Goal: Information Seeking & Learning: Learn about a topic

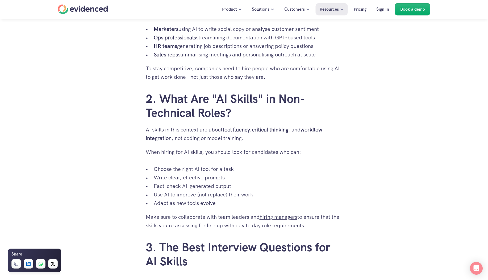
scroll to position [419, 0]
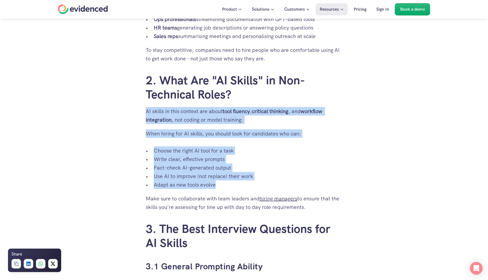
drag, startPoint x: 228, startPoint y: 190, endPoint x: 142, endPoint y: 113, distance: 115.6
click at [192, 135] on p "When hiring for AI skills, you should look for candidates who can:" at bounding box center [244, 133] width 197 height 9
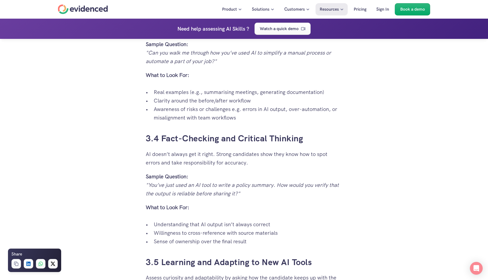
scroll to position [967, 0]
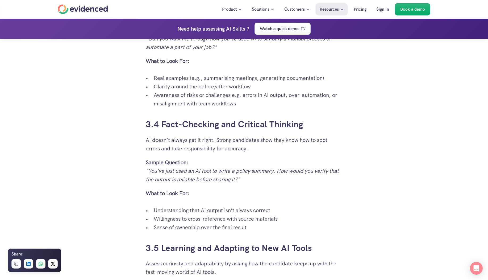
drag, startPoint x: 150, startPoint y: 171, endPoint x: 235, endPoint y: 181, distance: 85.2
click at [235, 181] on em ""You’ve just used an AI tool to write a policy summary. How would you verify th…" at bounding box center [243, 174] width 195 height 15
drag, startPoint x: 239, startPoint y: 177, endPoint x: 148, endPoint y: 167, distance: 91.8
click at [148, 167] on p "Sample Question: "You’ve just used an AI tool to write a policy summary. How wo…" at bounding box center [244, 171] width 197 height 26
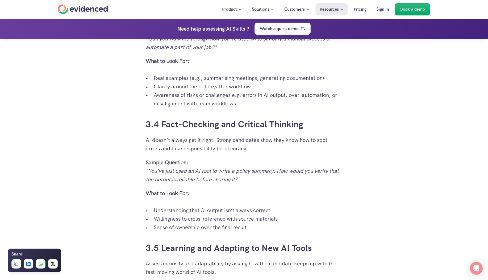
click at [149, 167] on em ""You’ve just used an AI tool to write a policy summary. How would you verify th…" at bounding box center [243, 174] width 195 height 15
drag, startPoint x: 149, startPoint y: 174, endPoint x: 239, endPoint y: 177, distance: 90.6
click at [239, 177] on em ""You’ve just used an AI tool to write a policy summary. How would you verify th…" at bounding box center [243, 174] width 195 height 15
drag, startPoint x: 321, startPoint y: 182, endPoint x: 329, endPoint y: 182, distance: 8.3
click at [329, 182] on p "Sample Question: "You’ve just used an AI tool to write a policy summary. How wo…" at bounding box center [244, 171] width 197 height 26
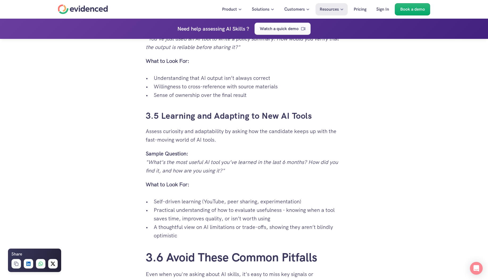
scroll to position [1103, 0]
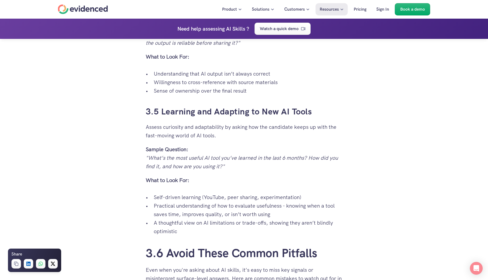
drag, startPoint x: 149, startPoint y: 158, endPoint x: 224, endPoint y: 168, distance: 75.1
click at [224, 168] on em ""What’s the most useful AI tool you’ve learned in the last 6 months? How did yo…" at bounding box center [243, 161] width 194 height 15
copy em "What’s the most useful AI tool you’ve learned in the last 6 months? How did you…"
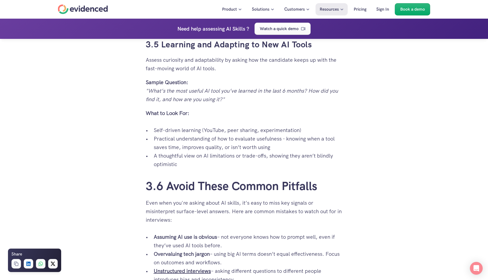
scroll to position [1211, 0]
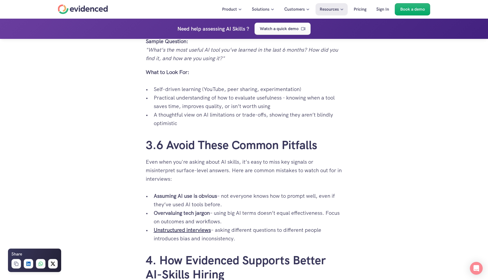
click at [195, 145] on h2 "3.6 Avoid These Common Pitfalls" at bounding box center [244, 145] width 197 height 14
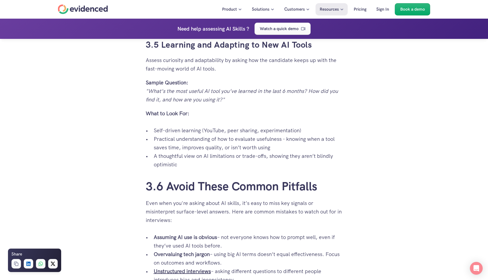
scroll to position [1163, 0]
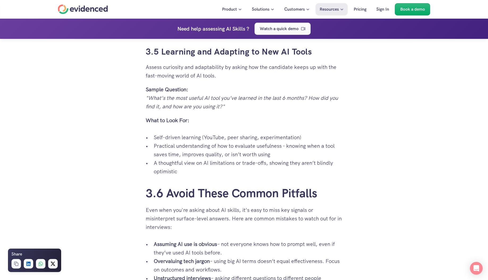
drag, startPoint x: 150, startPoint y: 99, endPoint x: 224, endPoint y: 106, distance: 73.8
click at [224, 106] on em ""What’s the most useful AI tool you’ve learned in the last 6 months? How did yo…" at bounding box center [243, 102] width 194 height 15
copy em "What’s the most useful AI tool you’ve learned in the last 6 months? How did you…"
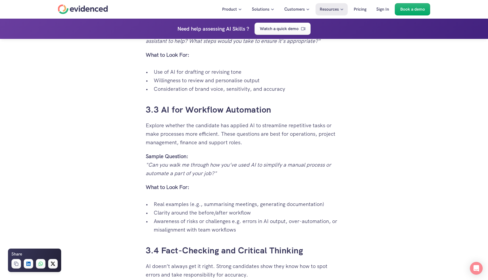
scroll to position [847, 0]
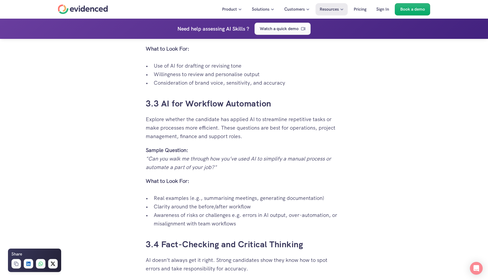
drag, startPoint x: 149, startPoint y: 158, endPoint x: 215, endPoint y: 167, distance: 67.2
click at [215, 167] on em ""Can you walk me through how you’ve used AI to simplify a manual process or aut…" at bounding box center [239, 162] width 187 height 15
copy em "Can you walk me through how you’ve used AI to simplify a manual process or auto…"
click at [244, 191] on div "Across industries and departments AI is changing how professionals work, and AI…" at bounding box center [244, 112] width 197 height 1387
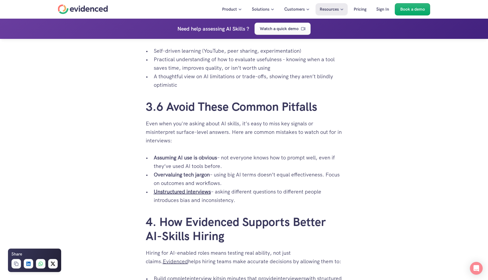
scroll to position [1261, 0]
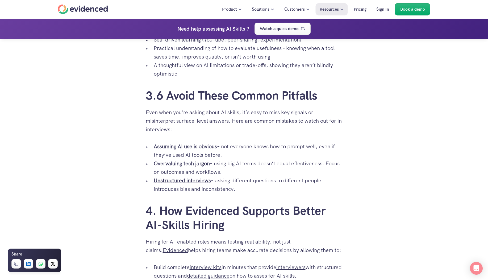
drag, startPoint x: 178, startPoint y: 154, endPoint x: 223, endPoint y: 153, distance: 44.5
click at [223, 153] on p "Assuming AI use is obvious – not everyone knows how to prompt well, even if the…" at bounding box center [248, 150] width 189 height 17
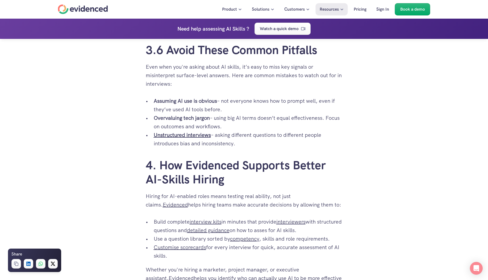
scroll to position [1308, 0]
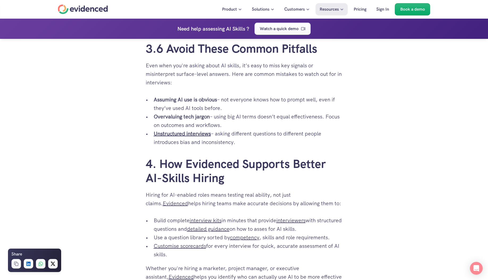
drag, startPoint x: 219, startPoint y: 133, endPoint x: 249, endPoint y: 143, distance: 31.7
click at [249, 143] on p "Unstructured interviews – asking different questions to different people introd…" at bounding box center [248, 137] width 189 height 17
drag, startPoint x: 249, startPoint y: 143, endPoint x: 218, endPoint y: 133, distance: 33.0
click at [218, 133] on p "Unstructured interviews – asking different questions to different people introd…" at bounding box center [248, 137] width 189 height 17
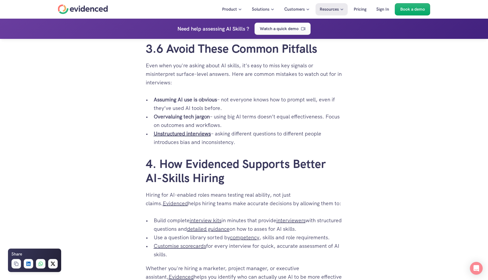
click at [242, 140] on p "Unstructured interviews – asking different questions to different people introd…" at bounding box center [248, 137] width 189 height 17
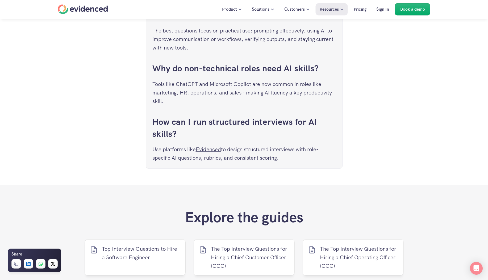
scroll to position [2072, 0]
